Goal: Task Accomplishment & Management: Manage account settings

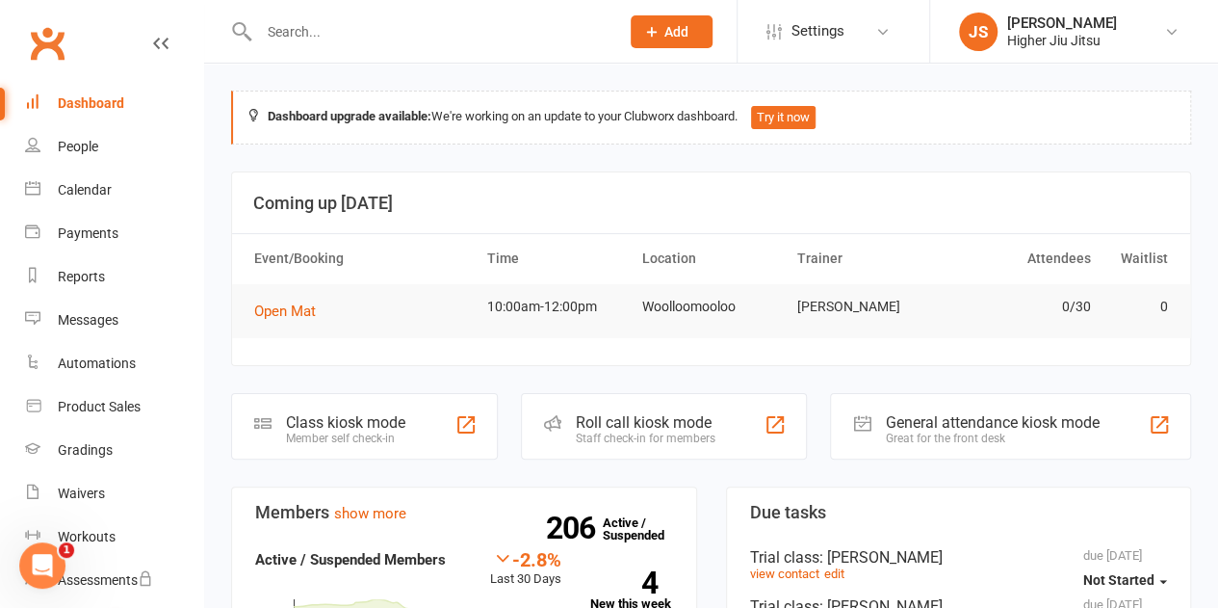
click at [362, 30] on input "text" at bounding box center [429, 31] width 353 height 27
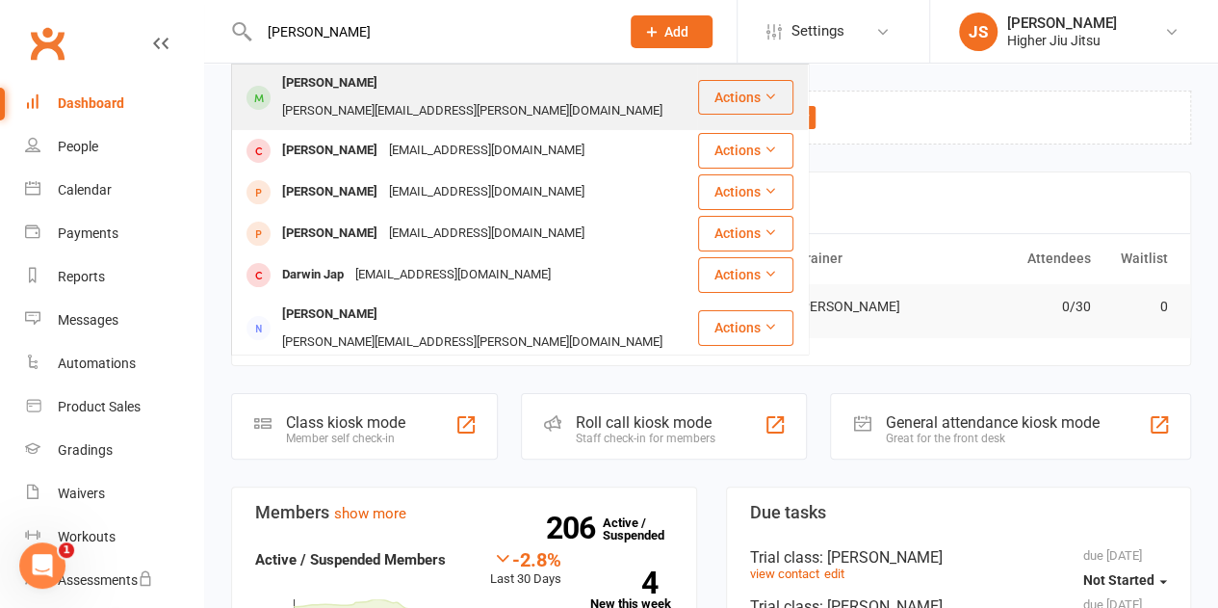
type input "[PERSON_NAME]"
click at [384, 97] on div "[PERSON_NAME][EMAIL_ADDRESS][PERSON_NAME][DOMAIN_NAME]" at bounding box center [472, 111] width 392 height 28
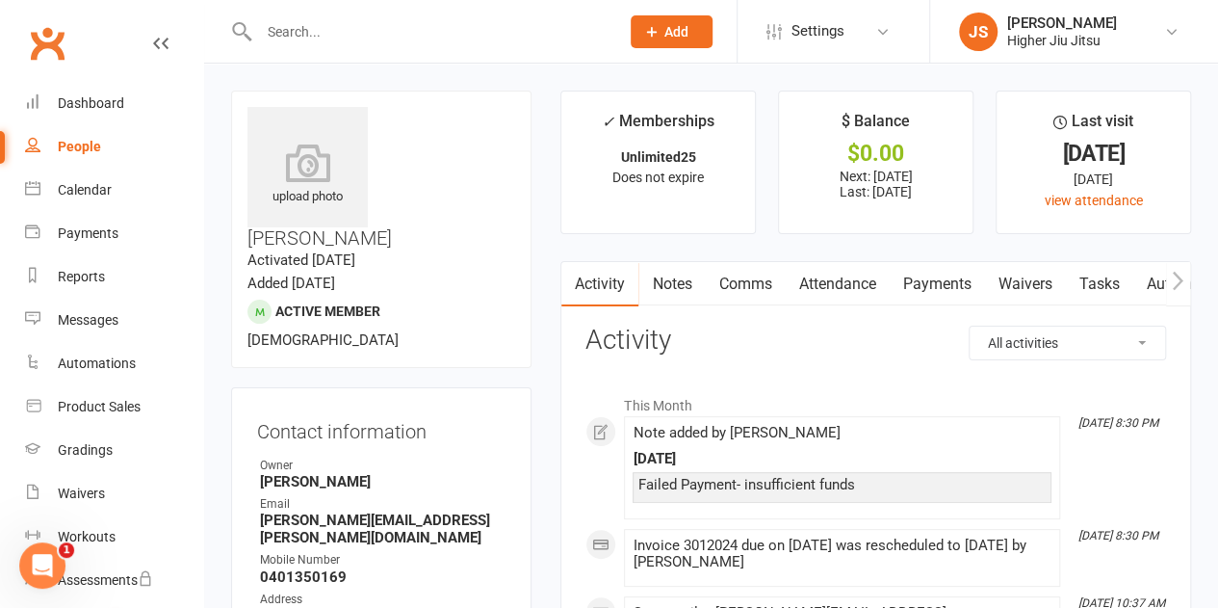
click at [937, 285] on link "Payments" at bounding box center [936, 284] width 95 height 44
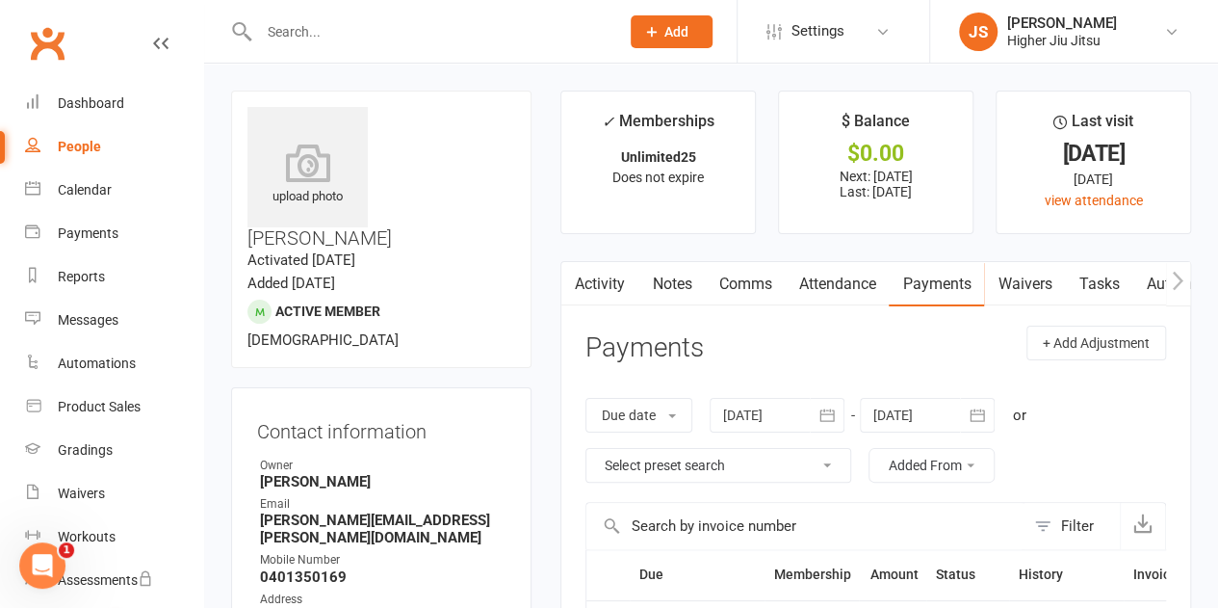
click at [680, 294] on link "Notes" at bounding box center [671, 284] width 66 height 44
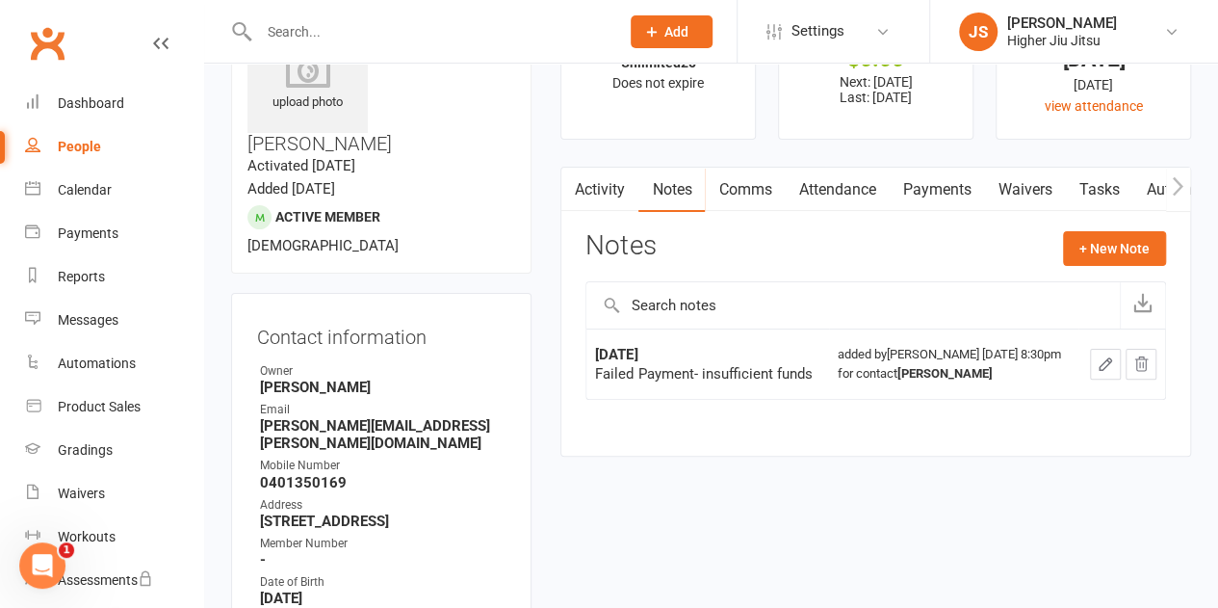
scroll to position [96, 0]
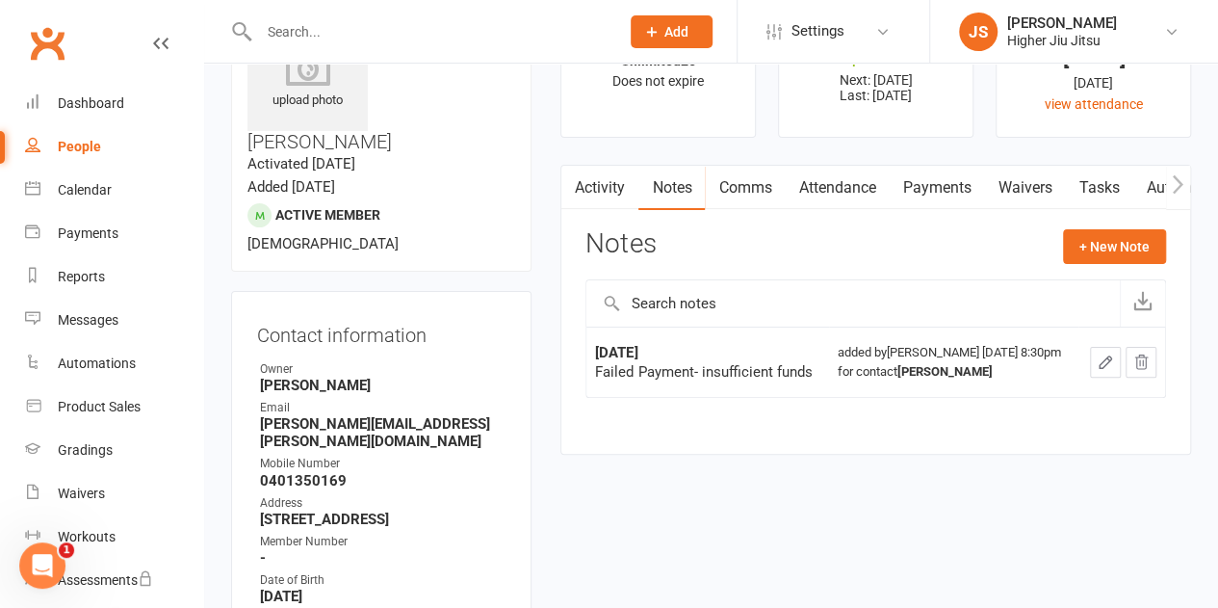
click at [927, 180] on link "Payments" at bounding box center [936, 188] width 95 height 44
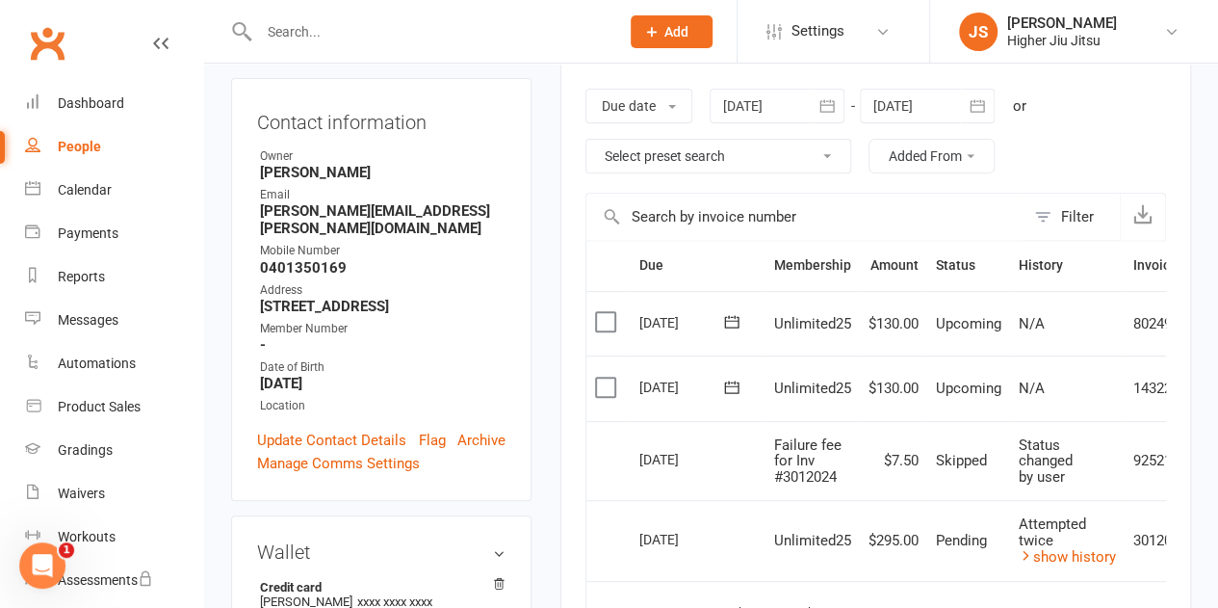
scroll to position [385, 0]
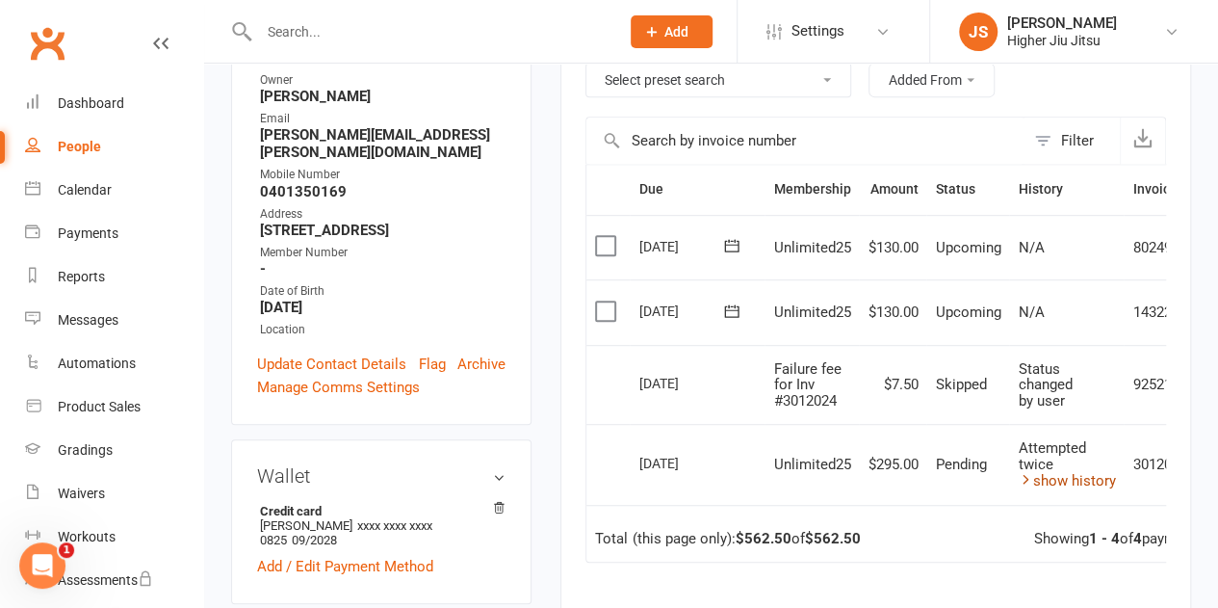
click at [1058, 479] on link "show history" at bounding box center [1066, 480] width 97 height 17
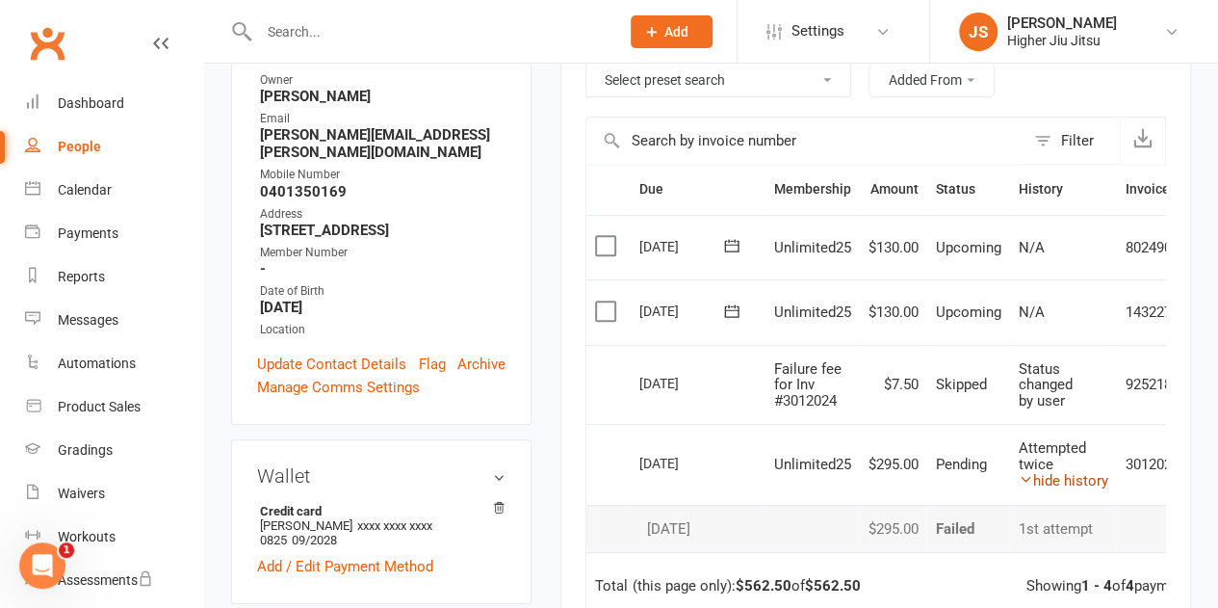
click at [1060, 479] on link "hide history" at bounding box center [1063, 480] width 90 height 17
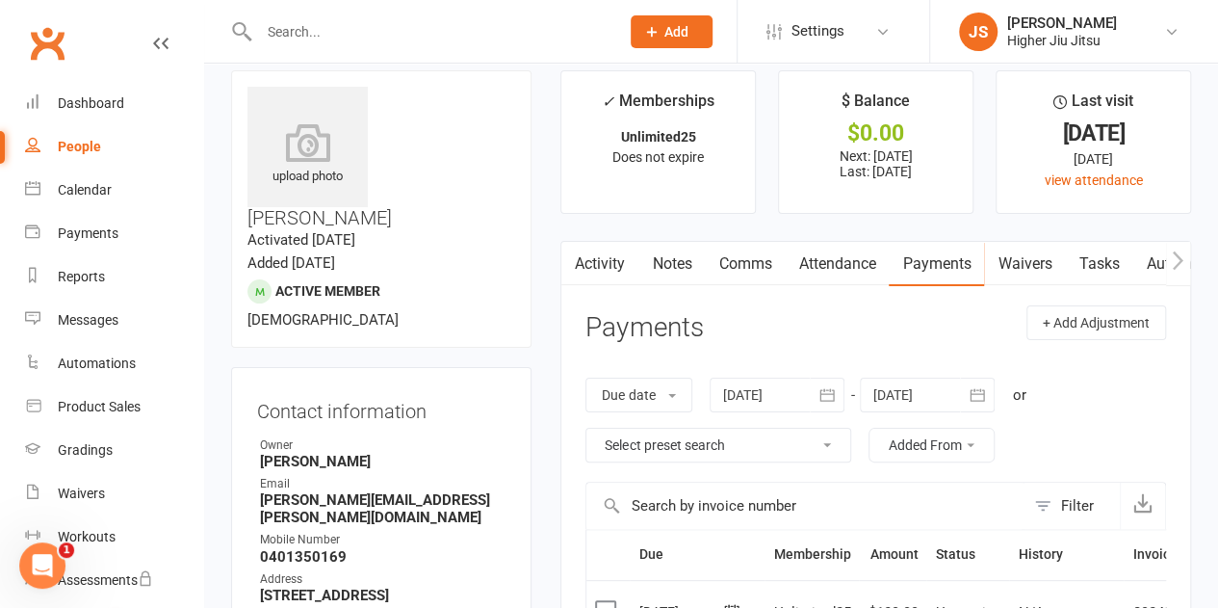
scroll to position [0, 0]
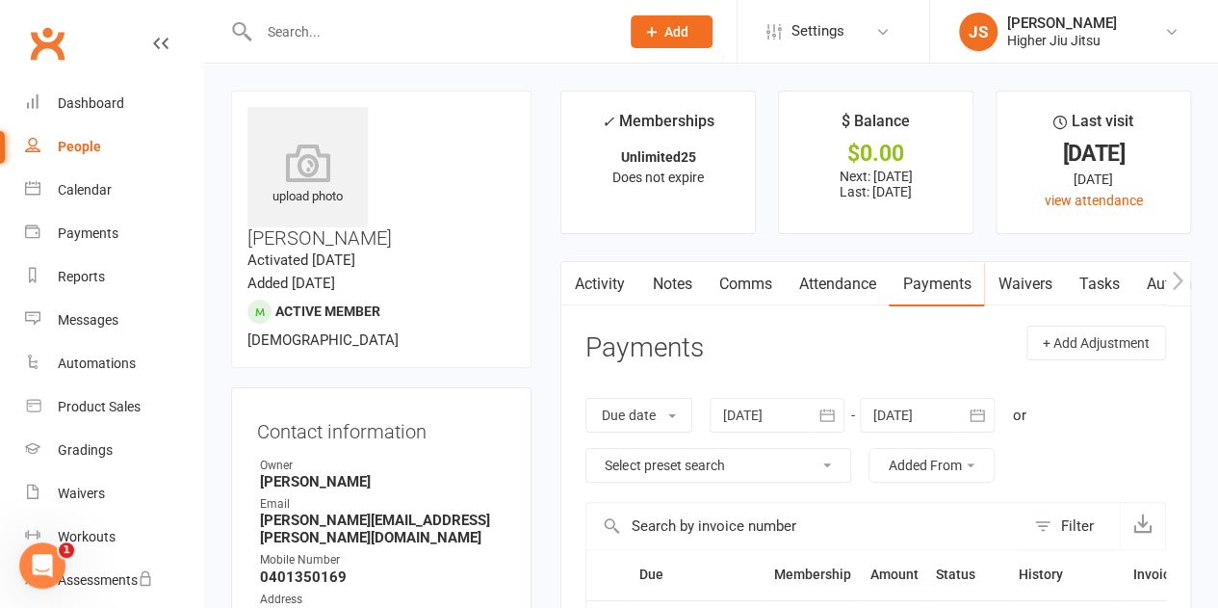
drag, startPoint x: 660, startPoint y: 279, endPoint x: 685, endPoint y: 290, distance: 27.2
click at [660, 280] on link "Notes" at bounding box center [671, 284] width 66 height 44
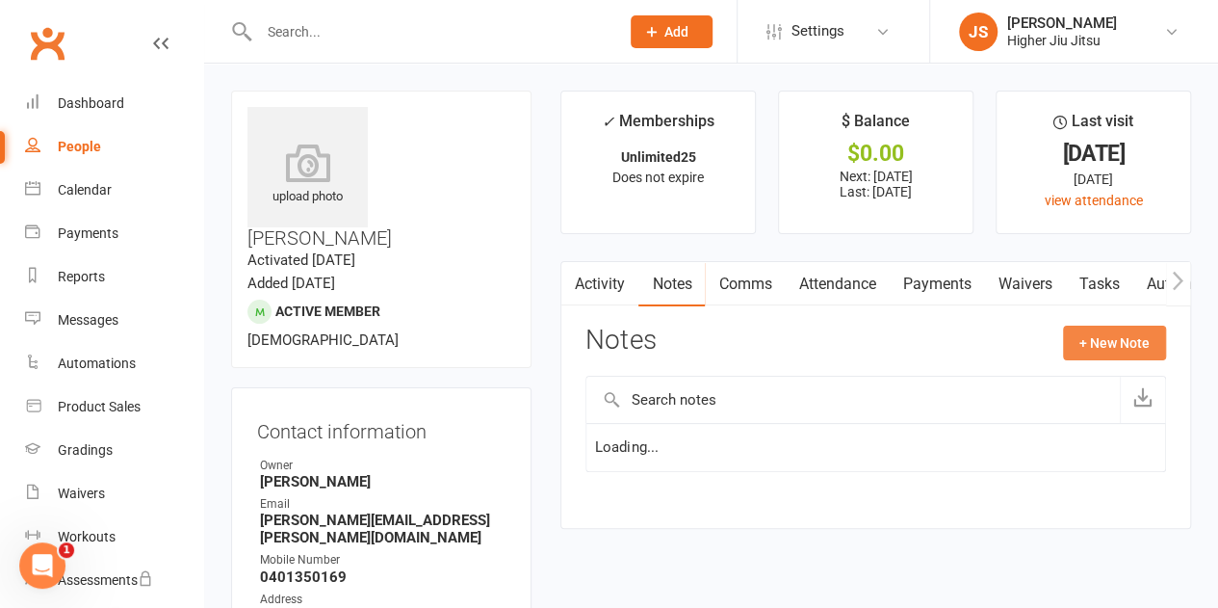
click at [1103, 347] on button "+ New Note" at bounding box center [1114, 342] width 103 height 35
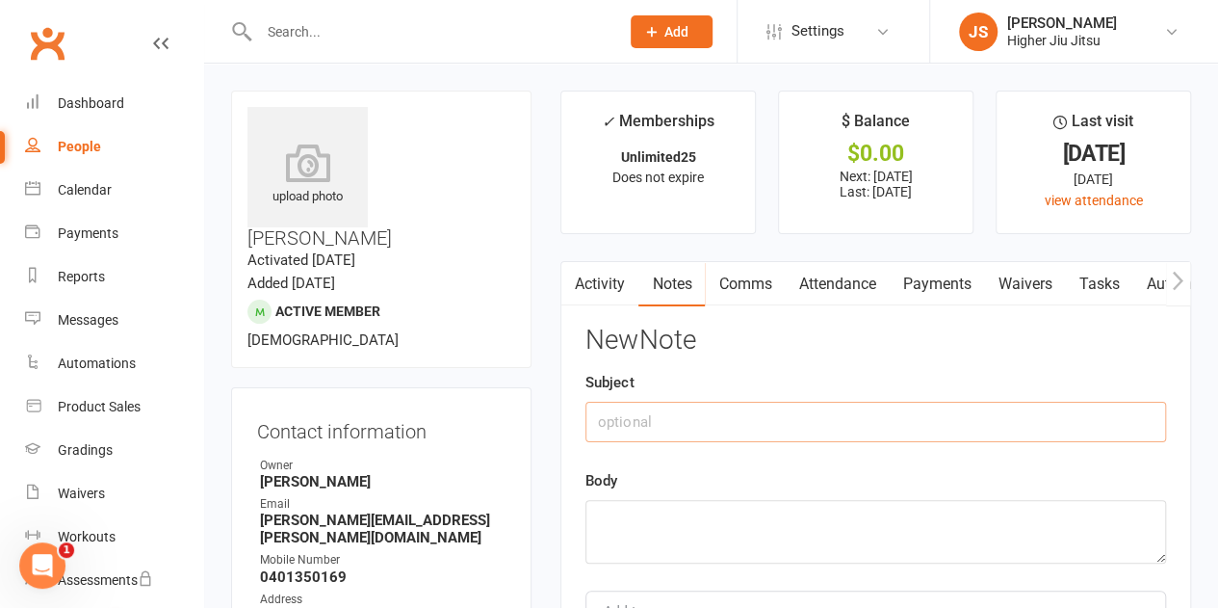
click at [832, 415] on input "text" at bounding box center [875, 422] width 581 height 40
type input "[DATE] reprocessed payment"
type textarea "S"
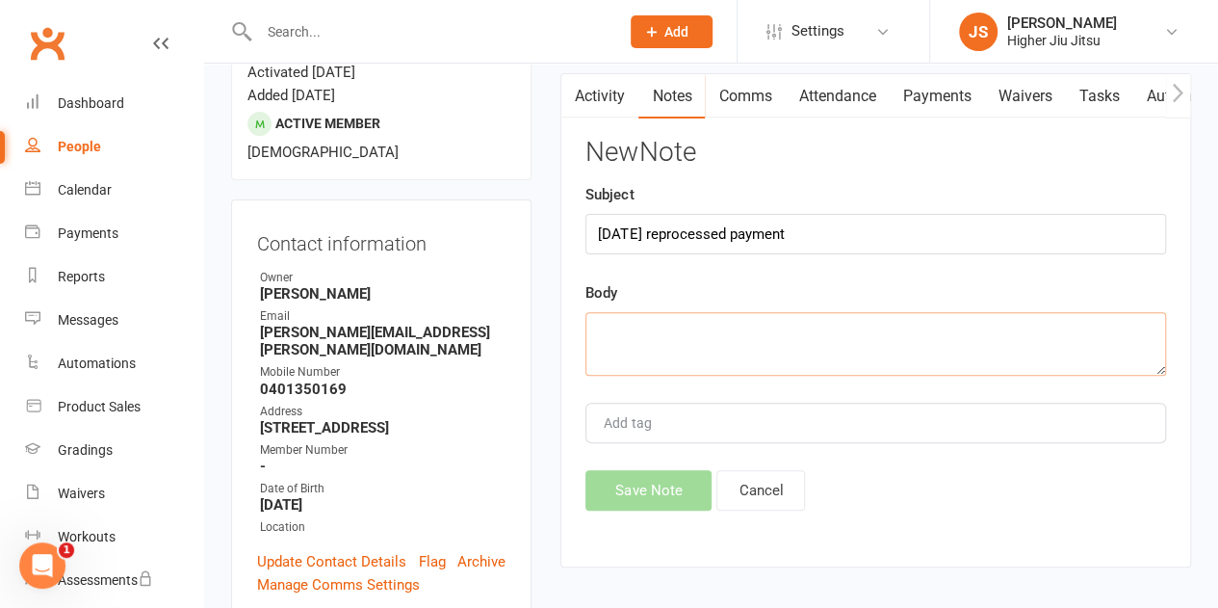
scroll to position [193, 0]
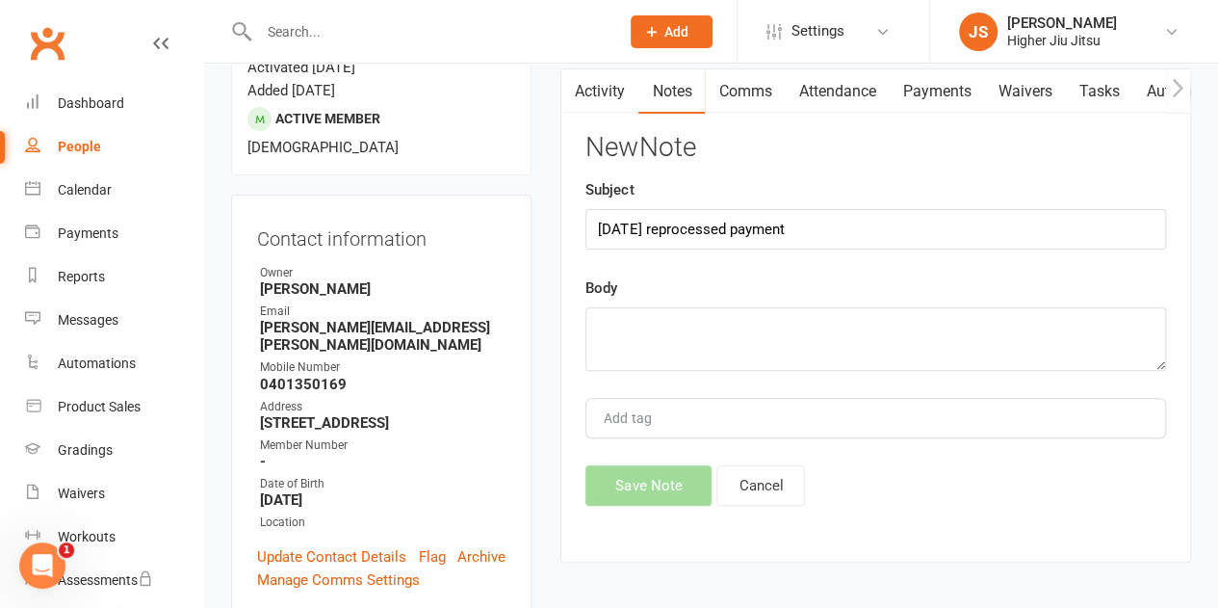
click at [686, 479] on div "Save Note Cancel" at bounding box center [875, 485] width 581 height 40
click at [659, 343] on textarea at bounding box center [875, 339] width 581 height 64
type textarea "All clear."
click at [631, 492] on button "Save Note" at bounding box center [648, 485] width 126 height 40
